Goal: Information Seeking & Learning: Find specific fact

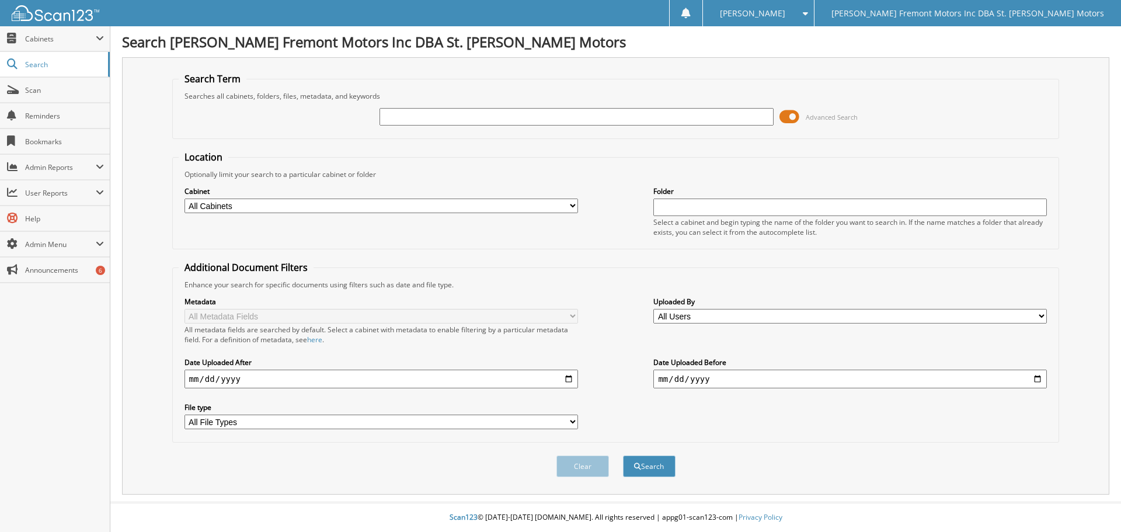
drag, startPoint x: 433, startPoint y: 107, endPoint x: 421, endPoint y: 116, distance: 14.7
click at [421, 116] on input "text" at bounding box center [575, 117] width 393 height 18
paste input "G259806N"
type input "G259806N"
click at [623, 455] on button "Search" at bounding box center [649, 466] width 53 height 22
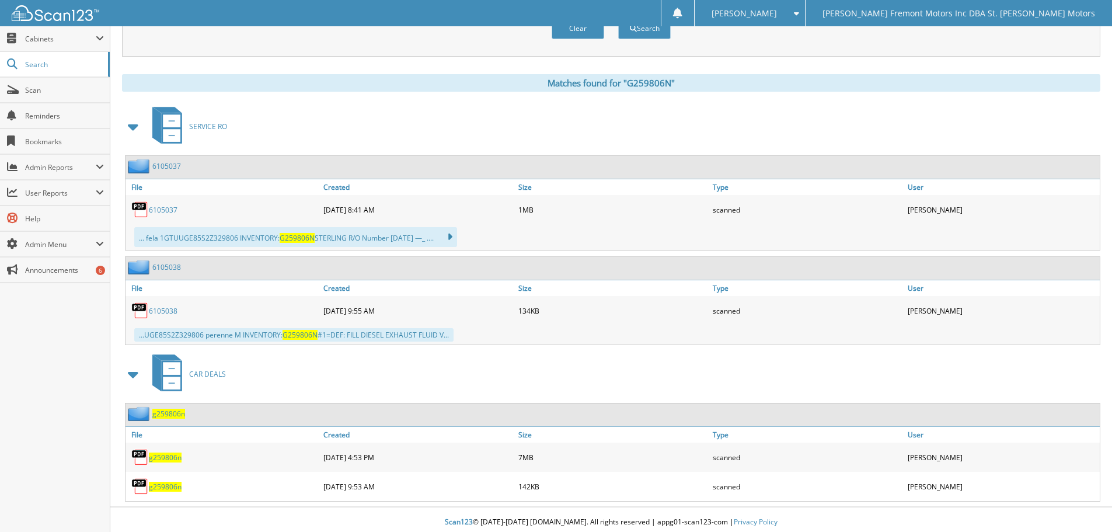
scroll to position [443, 0]
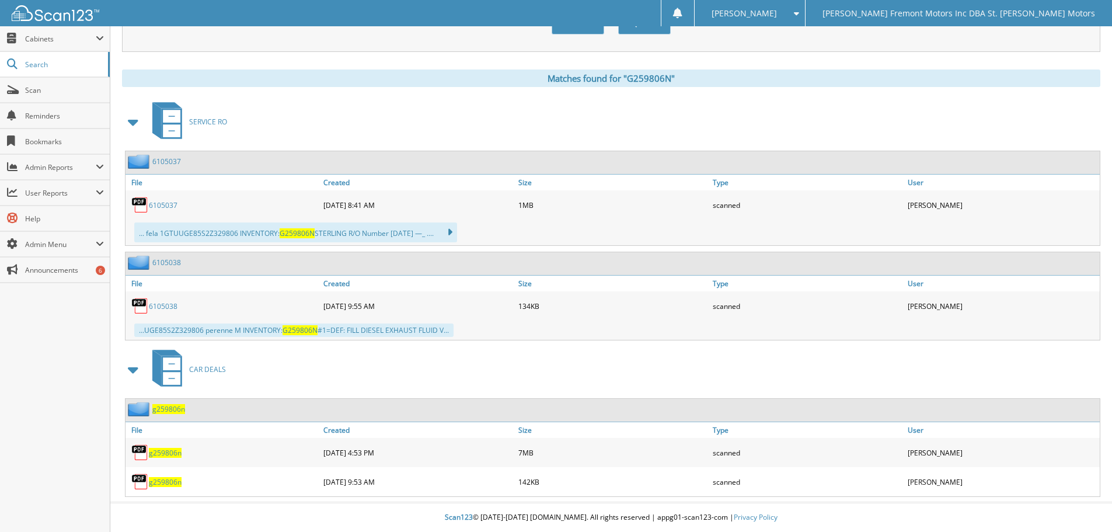
click at [176, 452] on span "g259806n" at bounding box center [165, 453] width 33 height 10
click at [162, 453] on span "g259806n" at bounding box center [165, 453] width 33 height 10
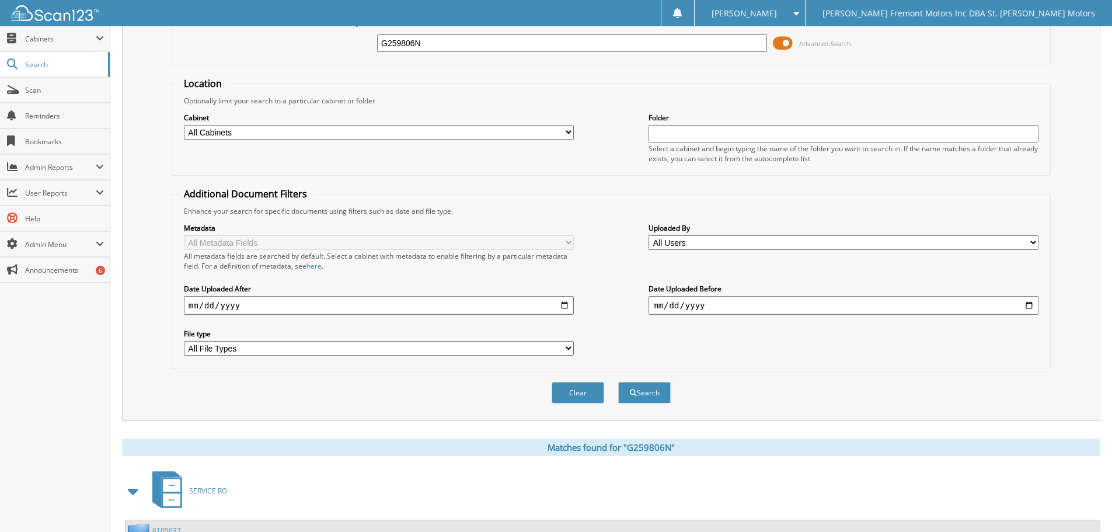
scroll to position [0, 0]
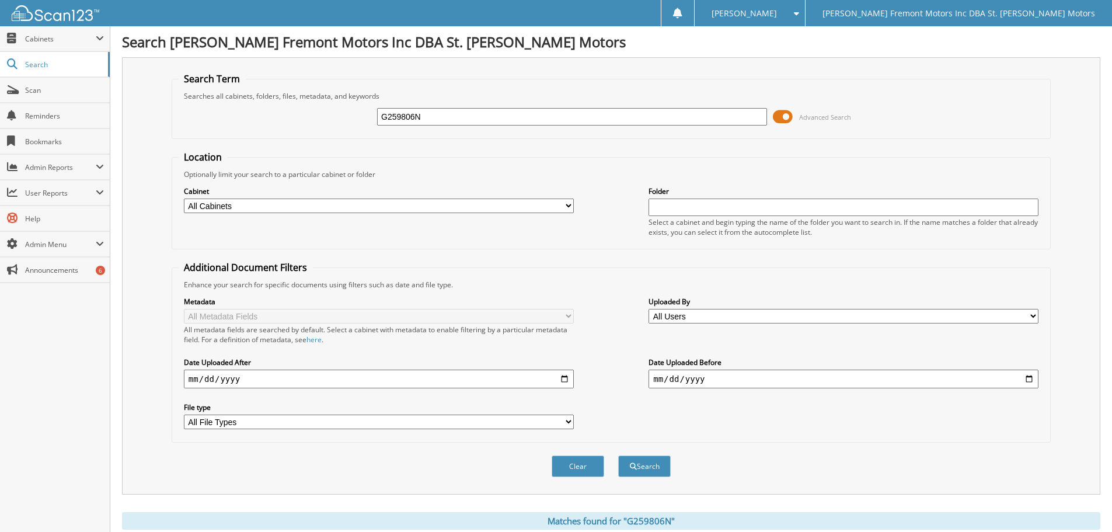
click at [444, 117] on input "G259806N" at bounding box center [572, 117] width 390 height 18
paste input "68201"
type input "G268201N"
click at [618, 455] on button "Search" at bounding box center [644, 466] width 53 height 22
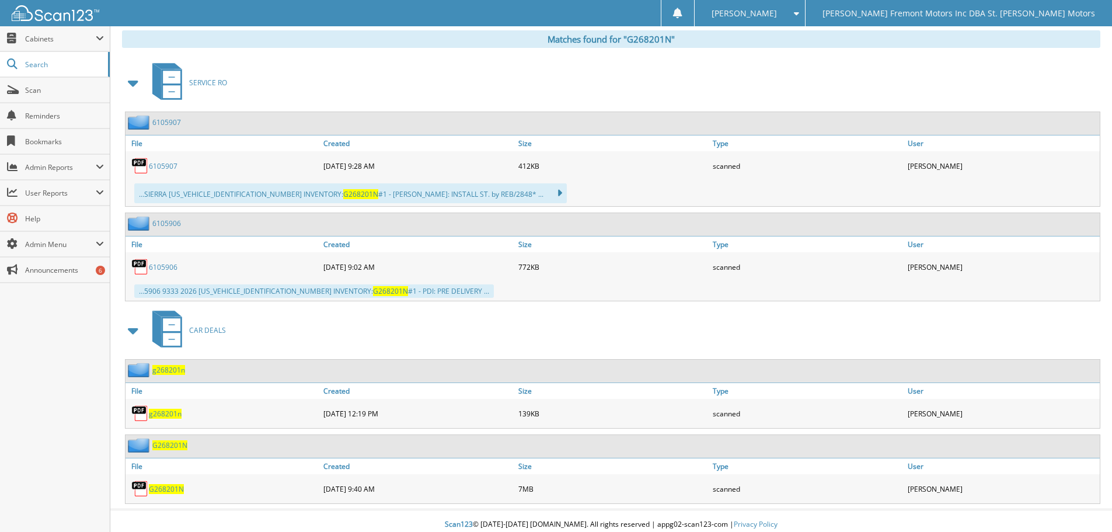
scroll to position [489, 0]
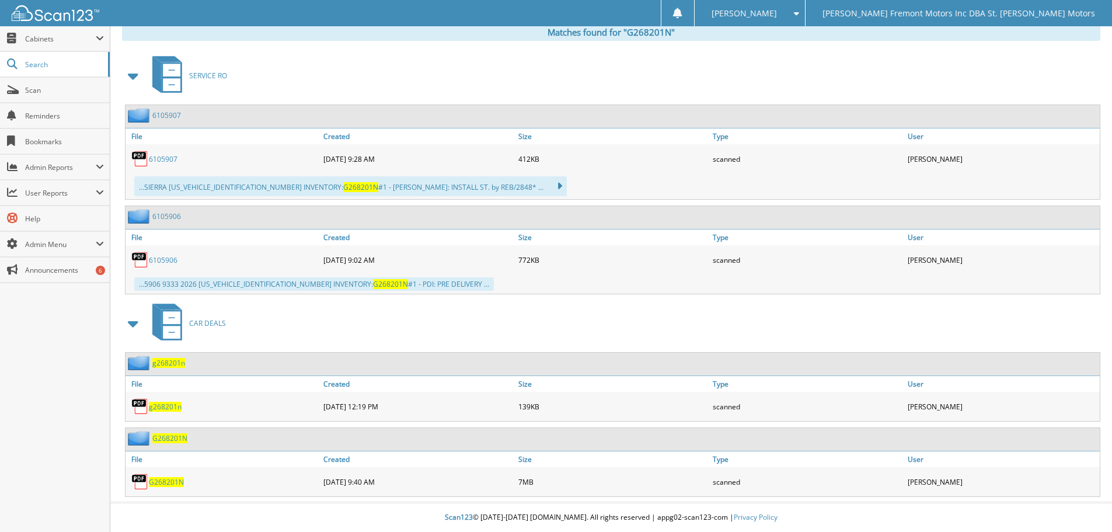
click at [176, 480] on span "G268201N" at bounding box center [166, 482] width 35 height 10
click at [163, 479] on span "G268201N" at bounding box center [166, 482] width 35 height 10
click at [179, 481] on span "G268201N" at bounding box center [166, 482] width 35 height 10
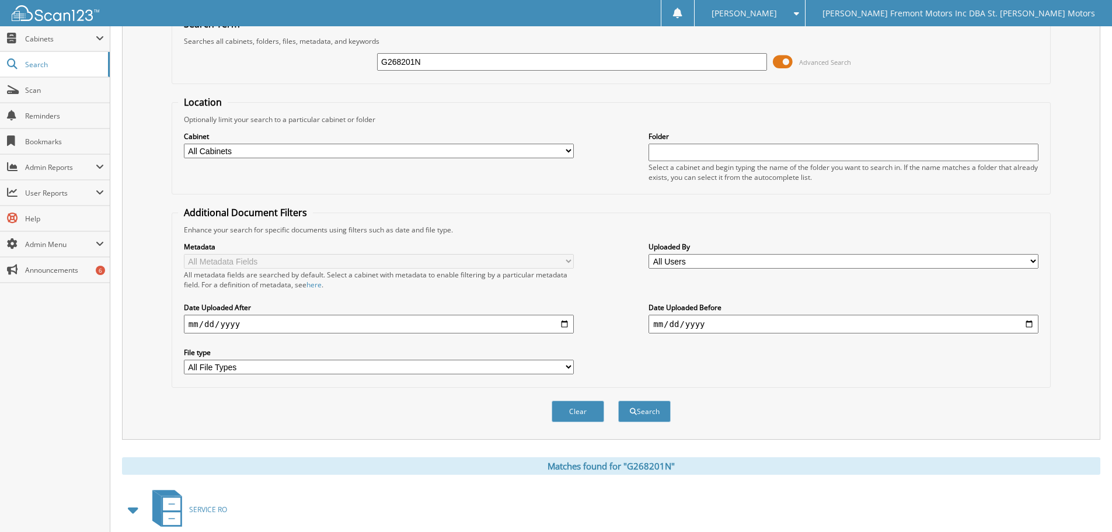
scroll to position [0, 0]
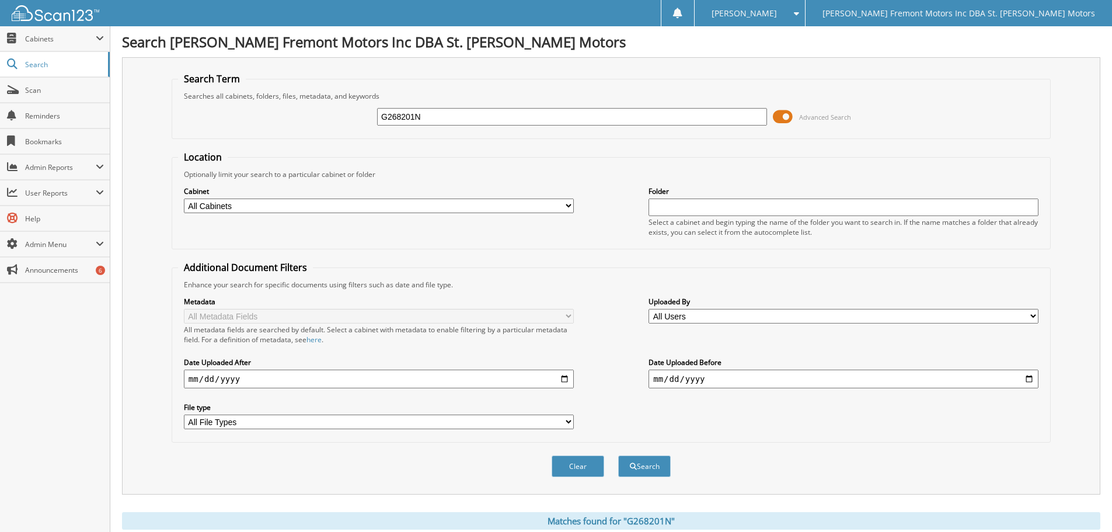
click at [404, 114] on input "G268201N" at bounding box center [572, 117] width 390 height 18
paste input "C258660"
type input "C258660N"
click at [645, 469] on button "Search" at bounding box center [644, 466] width 53 height 22
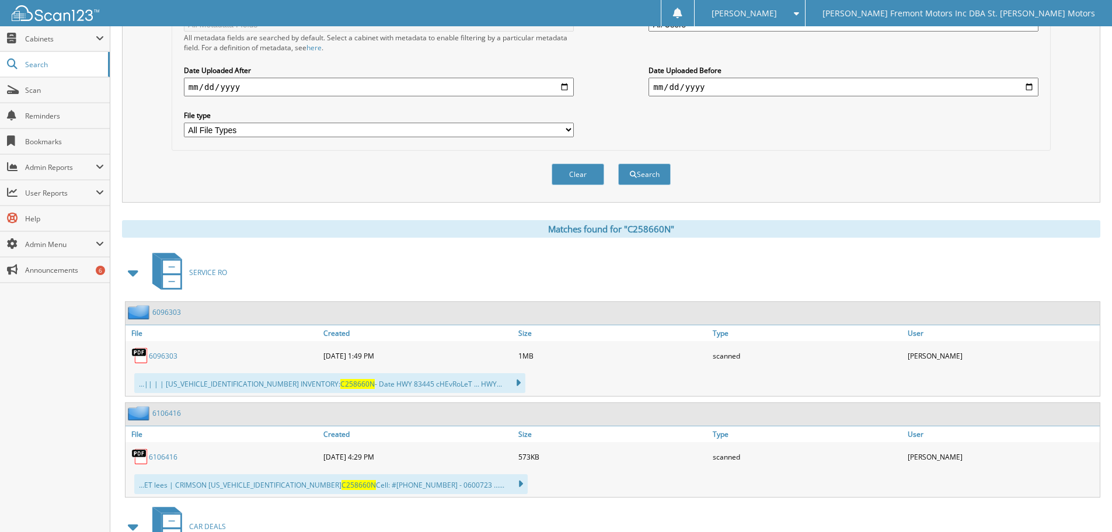
scroll to position [495, 0]
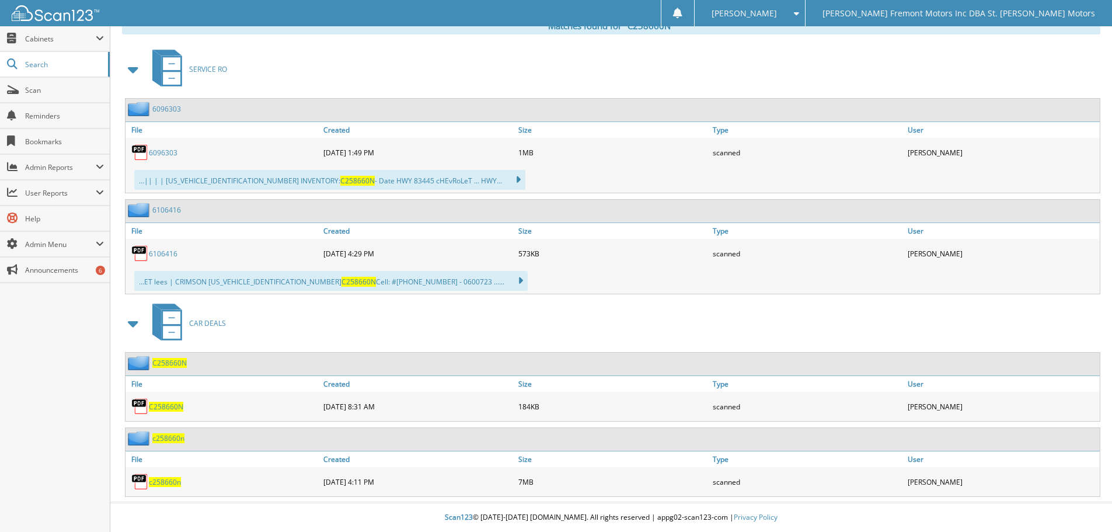
click at [170, 481] on span "c258660n" at bounding box center [165, 482] width 32 height 10
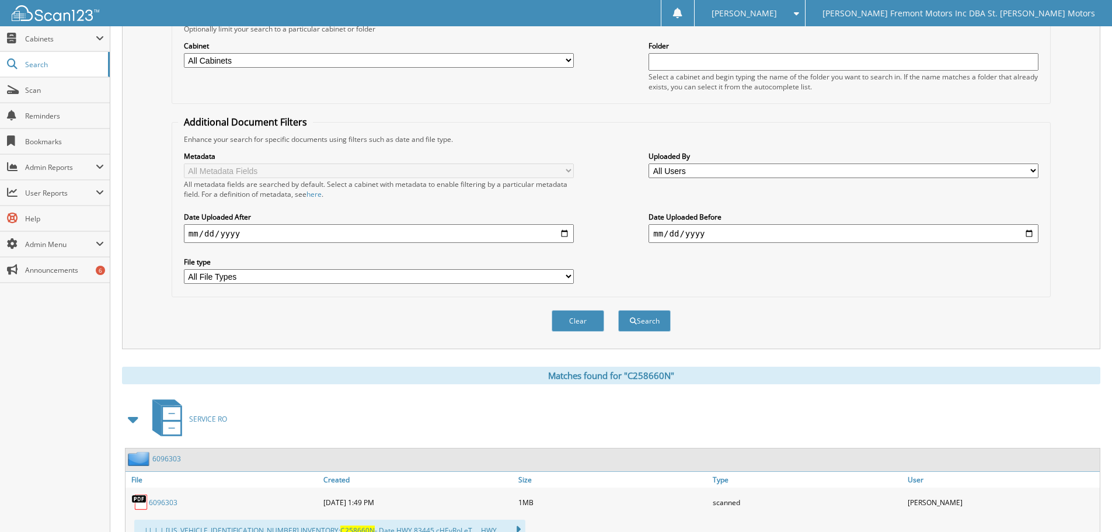
scroll to position [29, 0]
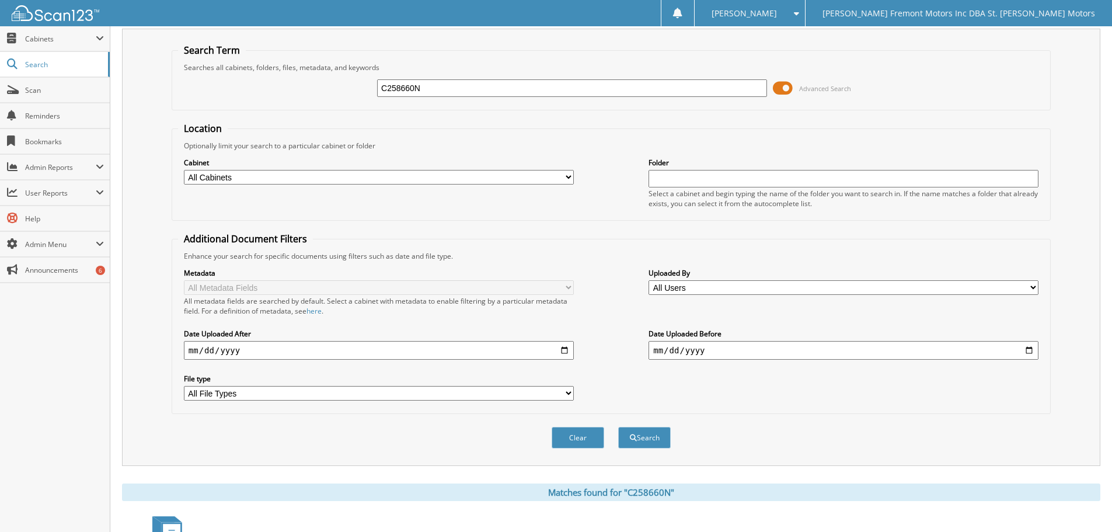
click at [446, 89] on input "C258660N" at bounding box center [572, 88] width 390 height 18
paste input "3154"
type input "C253154N"
click at [618, 427] on button "Search" at bounding box center [644, 438] width 53 height 22
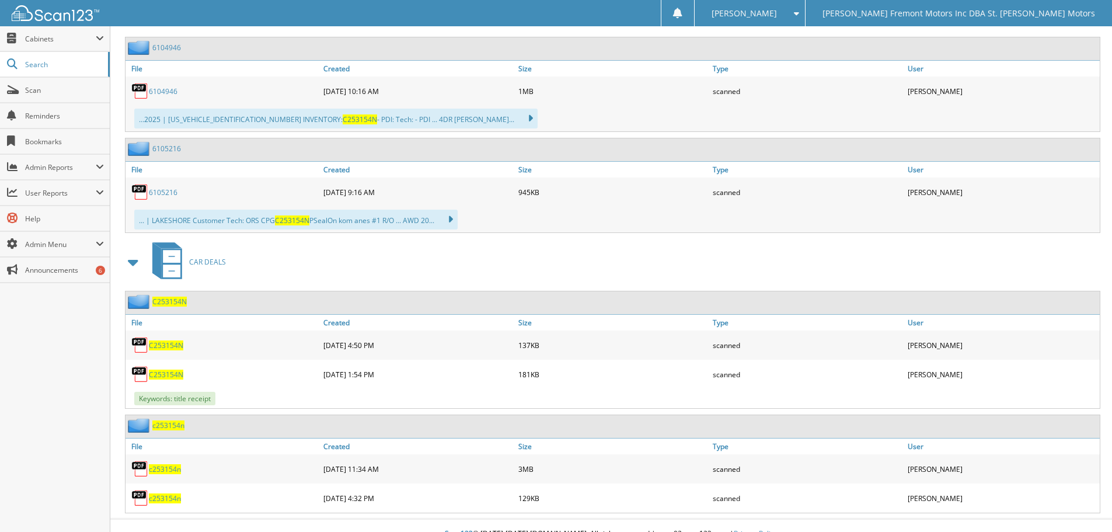
scroll to position [573, 0]
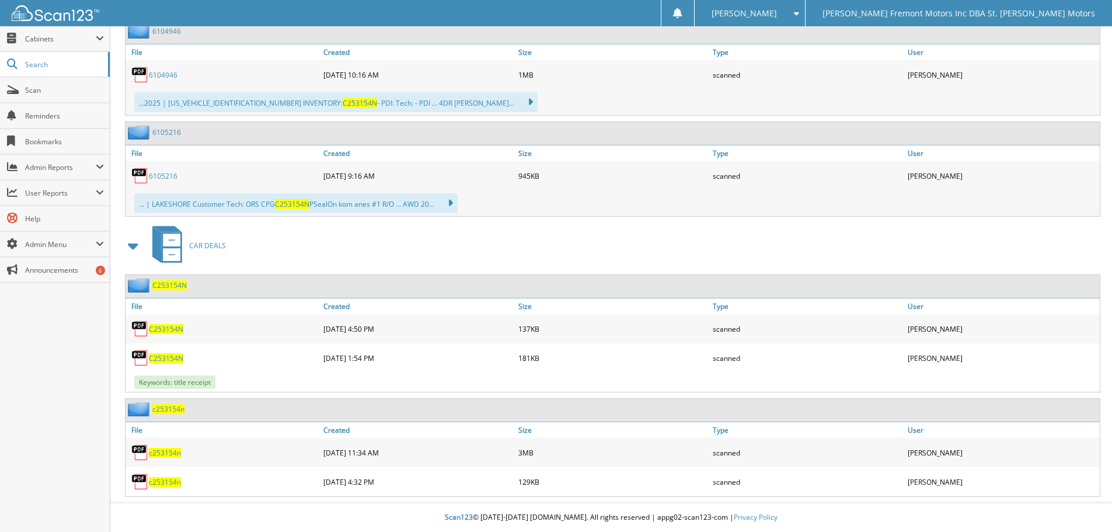
click at [160, 455] on span "c253154n" at bounding box center [165, 453] width 32 height 10
